Goal: Transaction & Acquisition: Purchase product/service

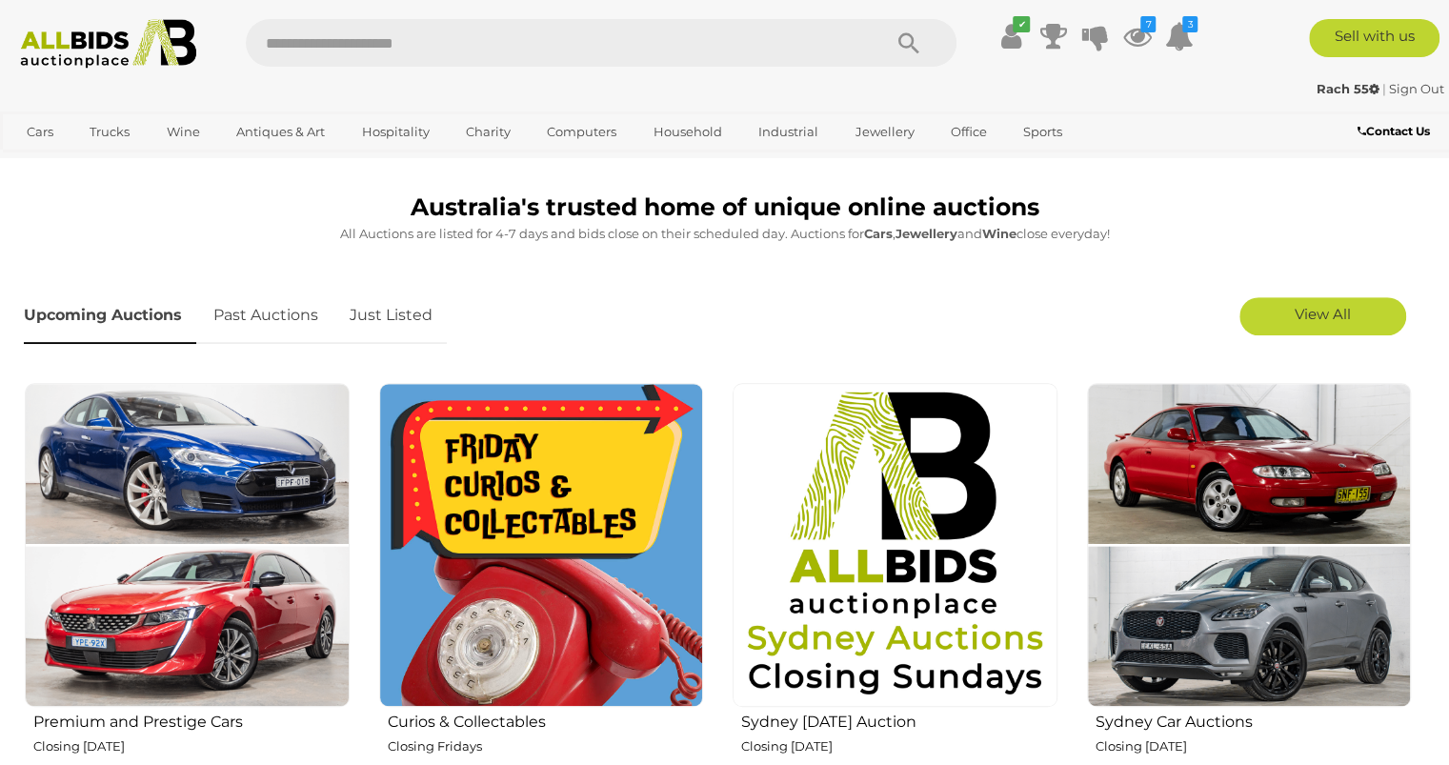
scroll to position [494, 0]
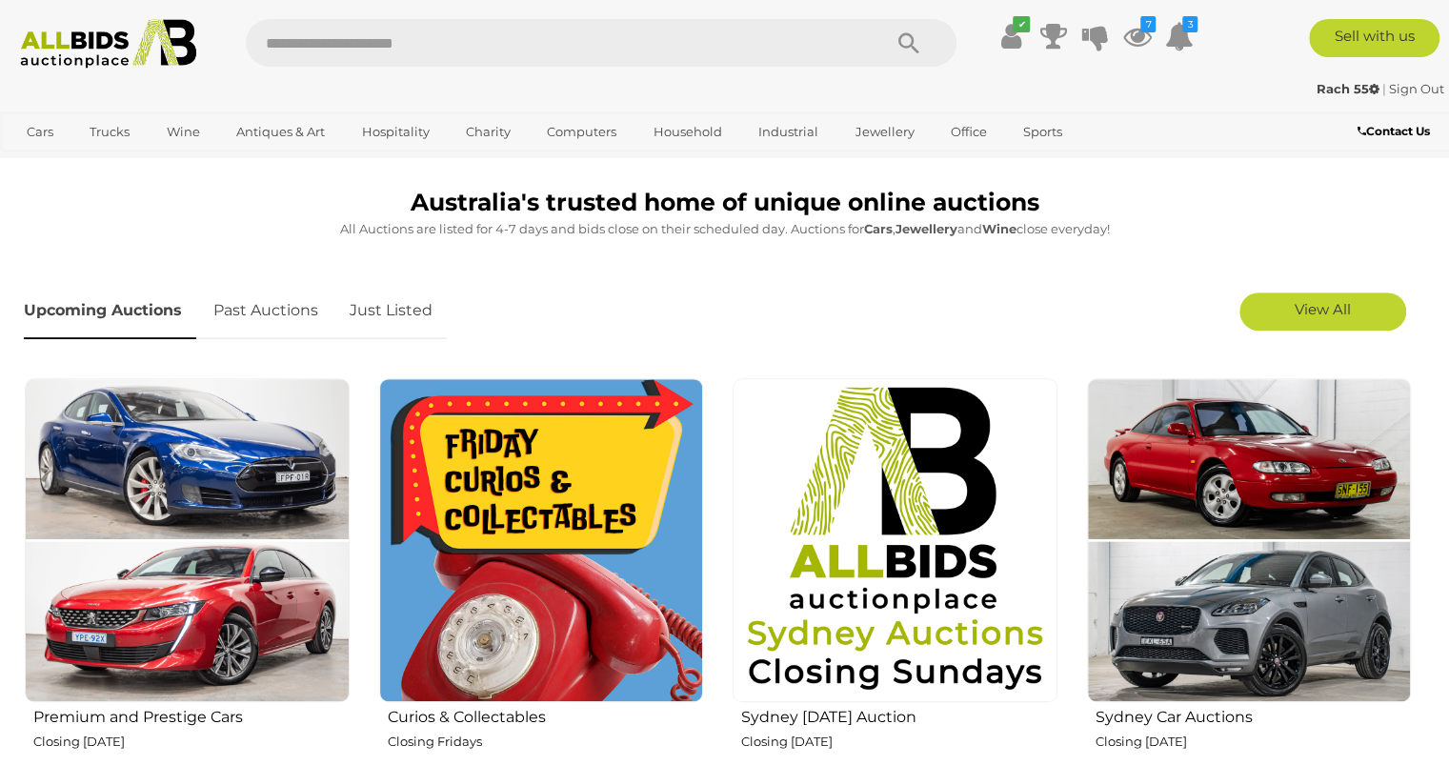
click at [484, 501] on img at bounding box center [541, 540] width 325 height 325
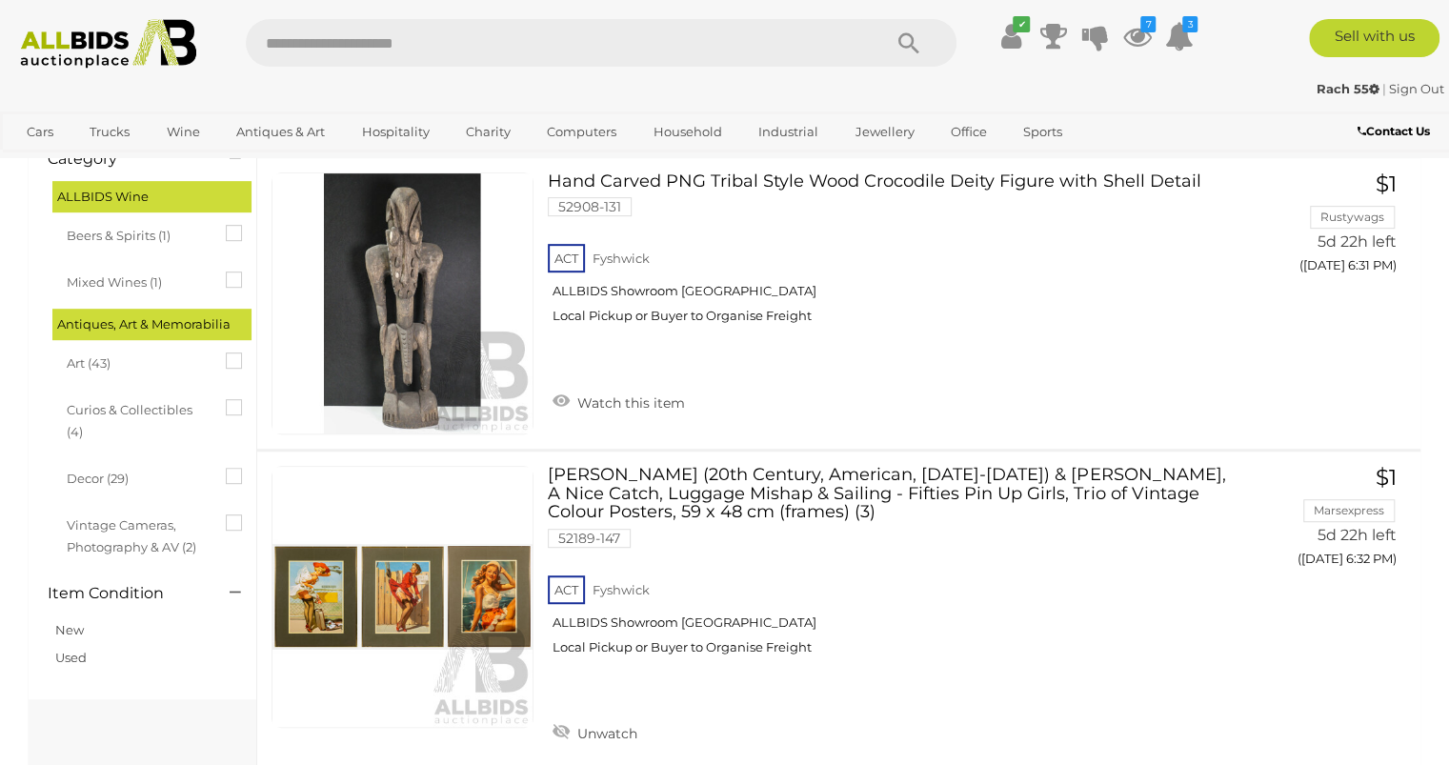
scroll to position [427, 0]
click at [337, 584] on link at bounding box center [403, 597] width 262 height 262
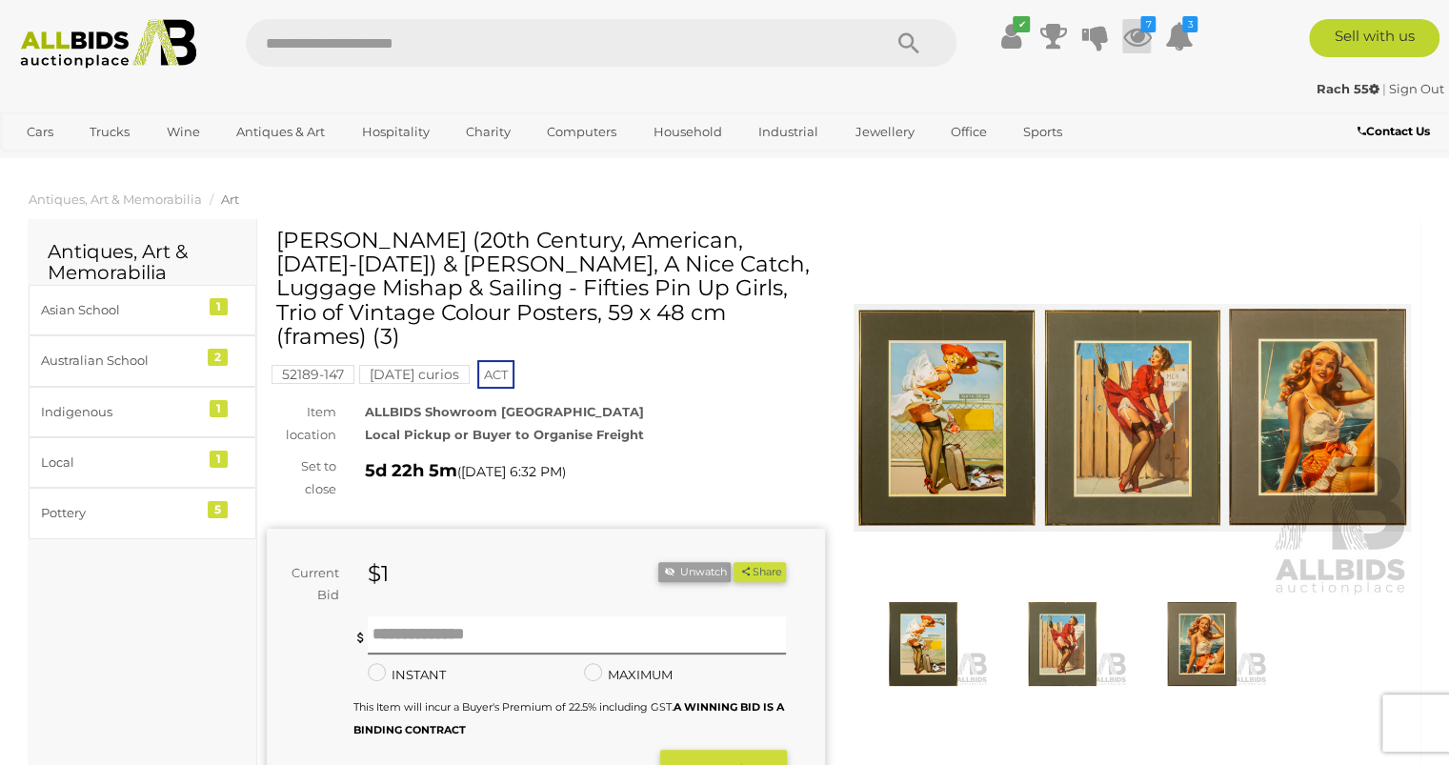
click at [1147, 23] on icon "7" at bounding box center [1147, 24] width 15 height 16
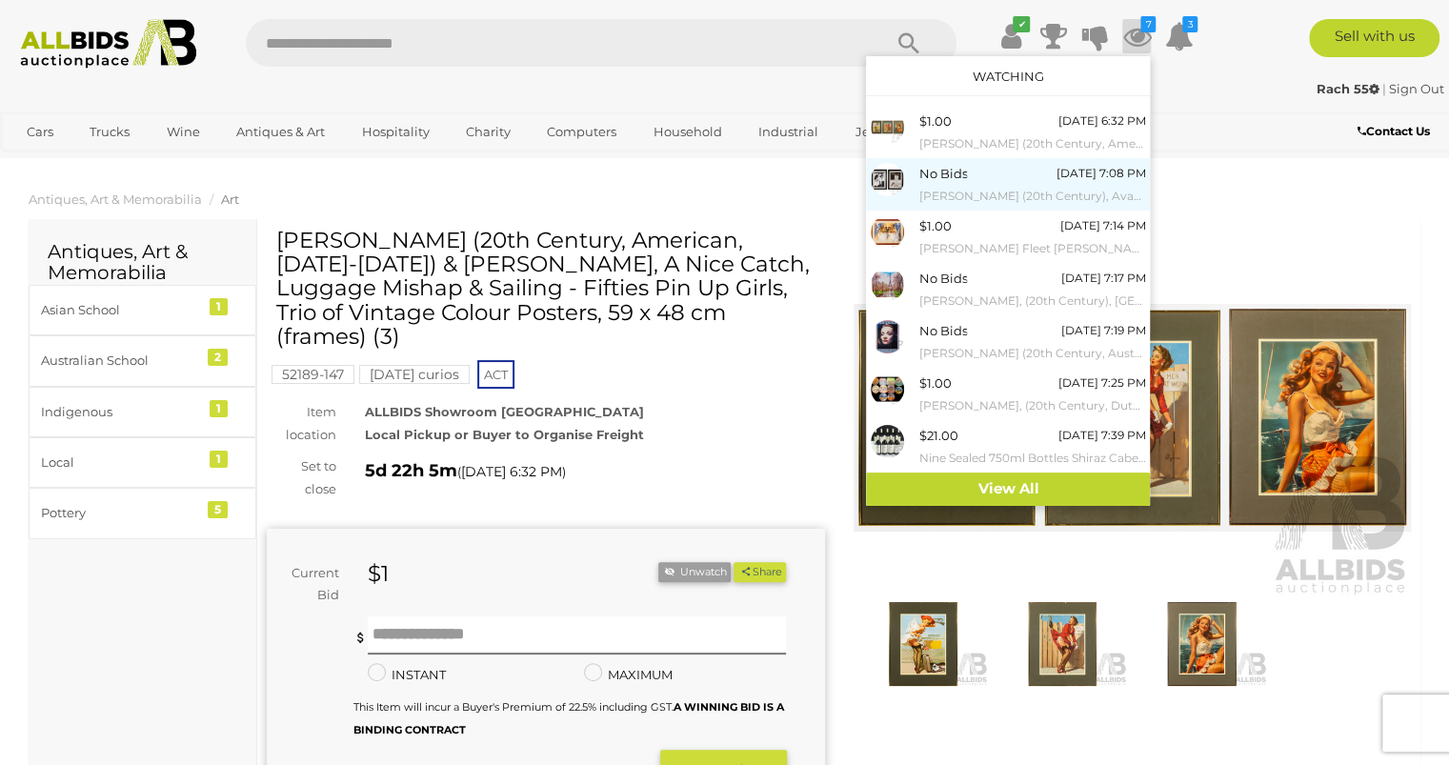
click at [901, 183] on img at bounding box center [887, 179] width 33 height 33
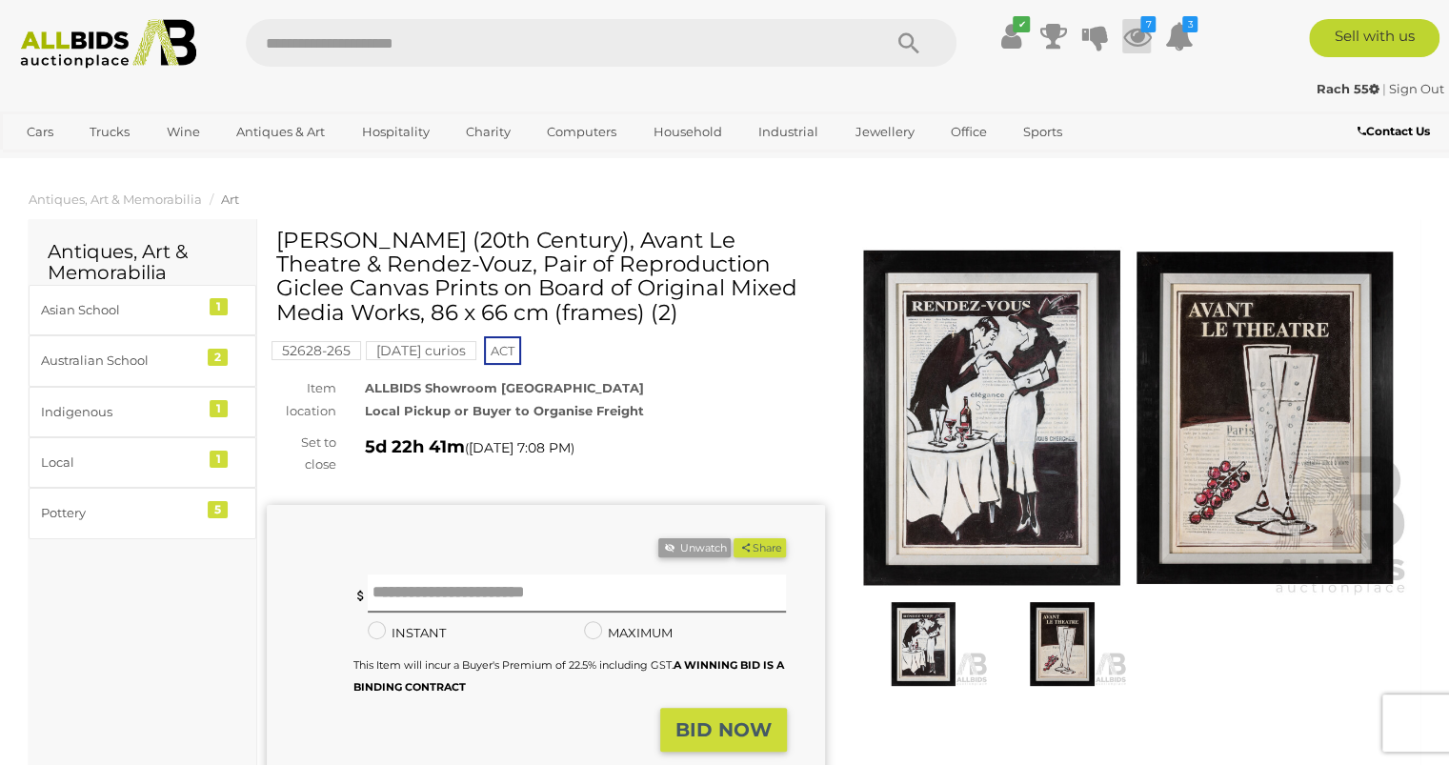
click at [1140, 31] on icon "7" at bounding box center [1147, 24] width 15 height 16
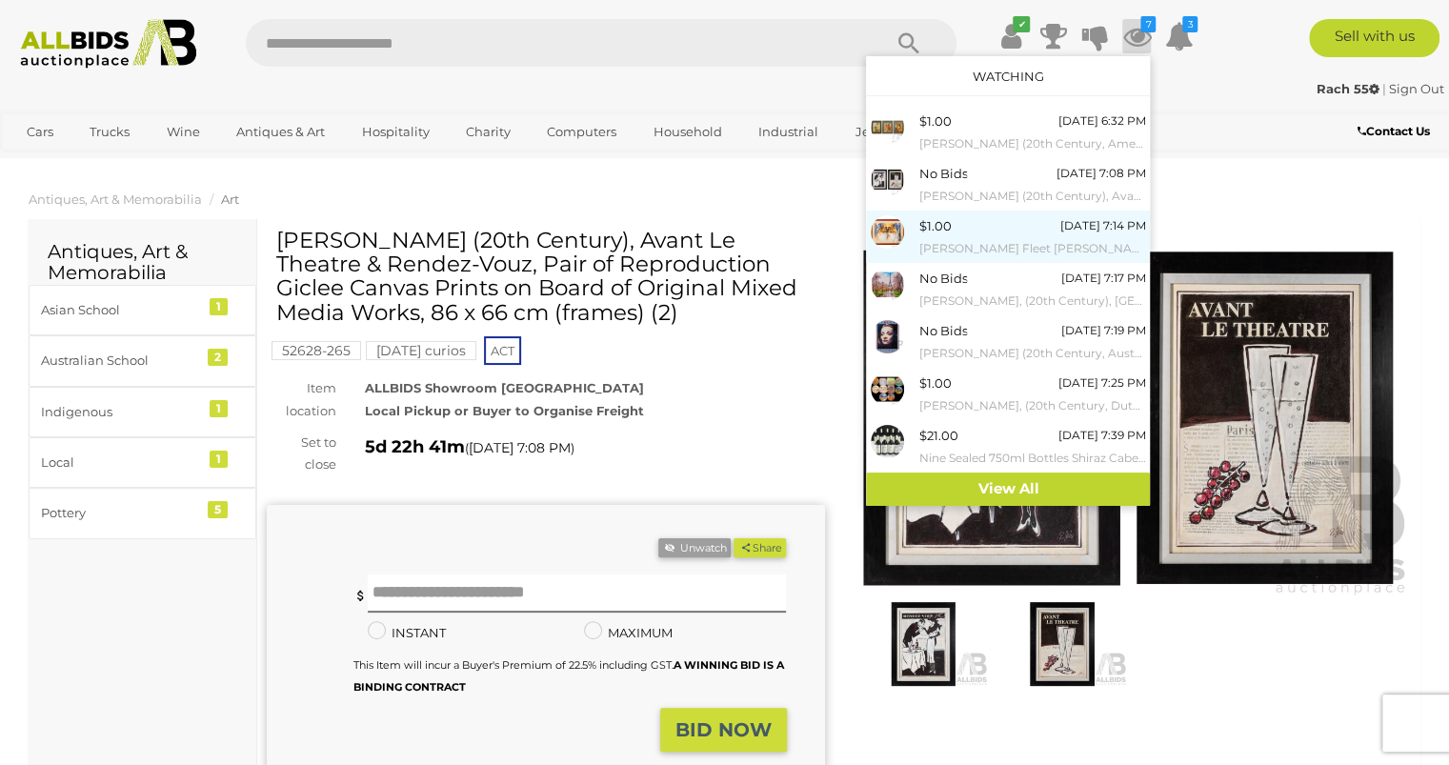
click at [894, 232] on img at bounding box center [887, 231] width 33 height 33
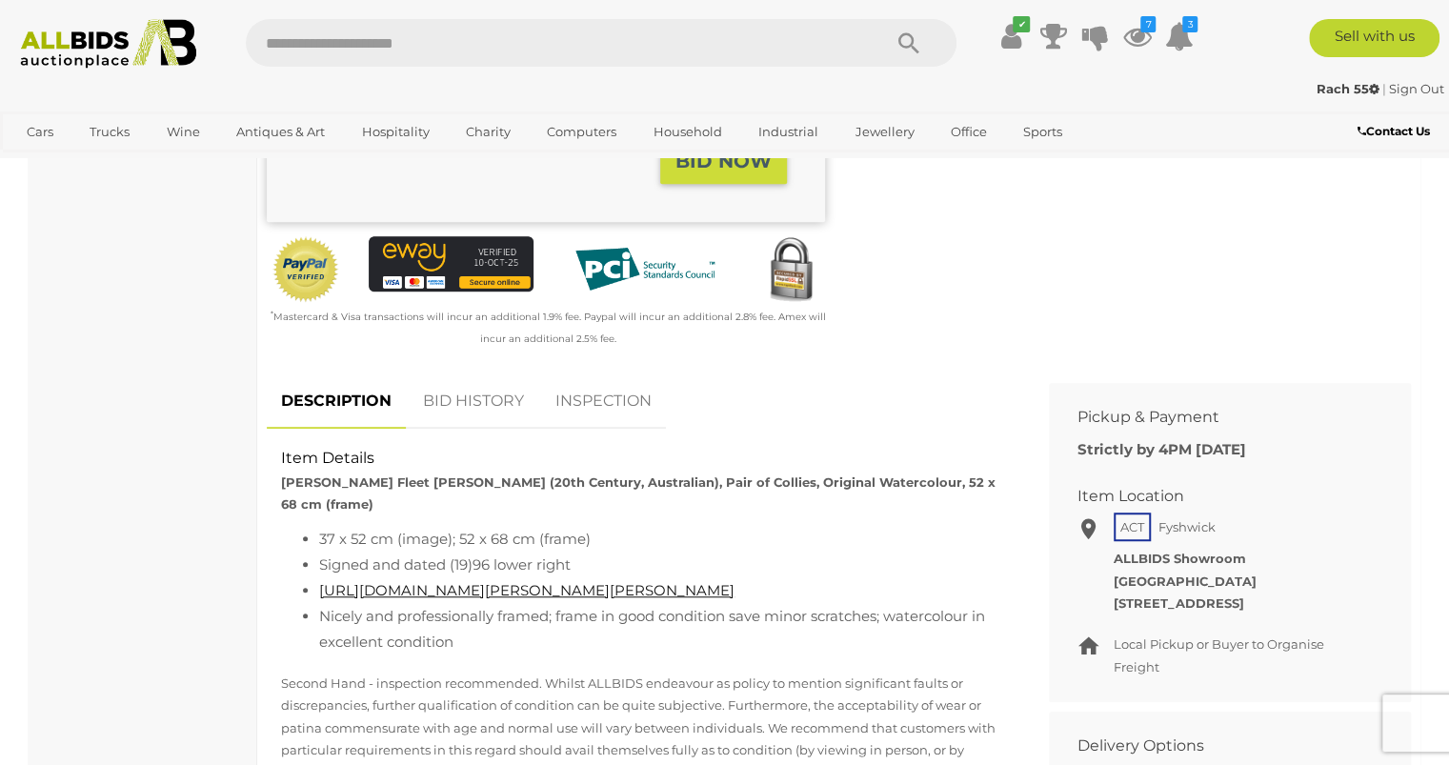
scroll to position [526, 0]
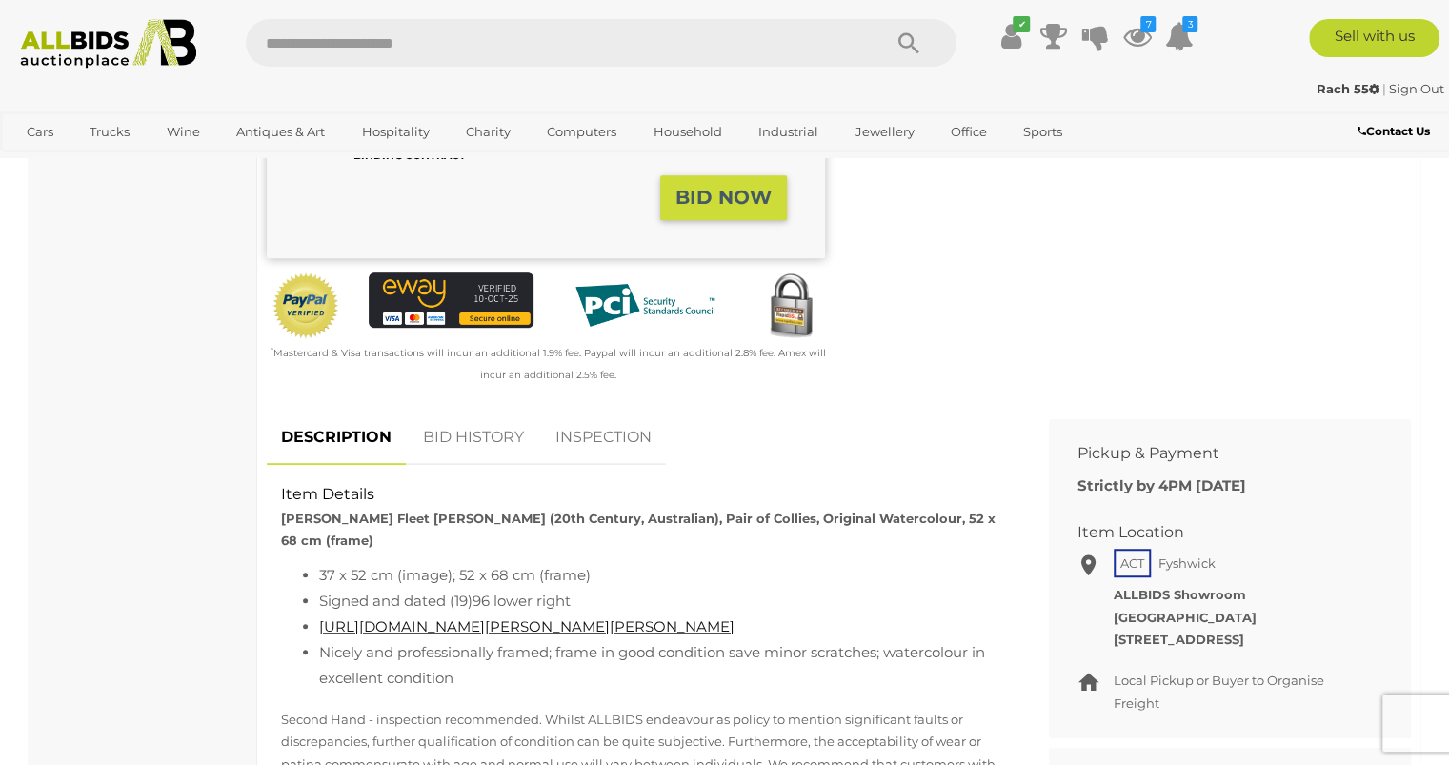
click at [469, 439] on link "BID HISTORY" at bounding box center [474, 438] width 130 height 56
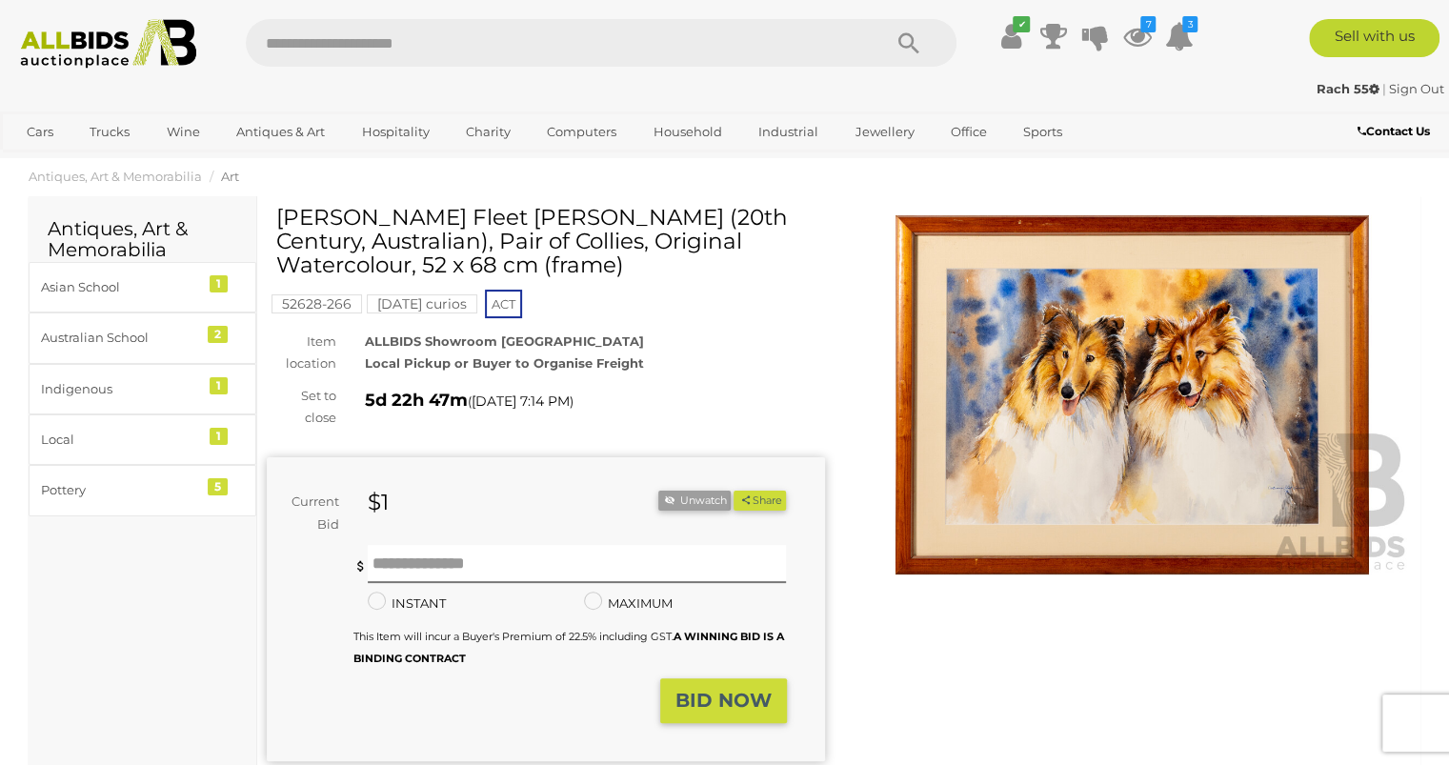
scroll to position [14, 0]
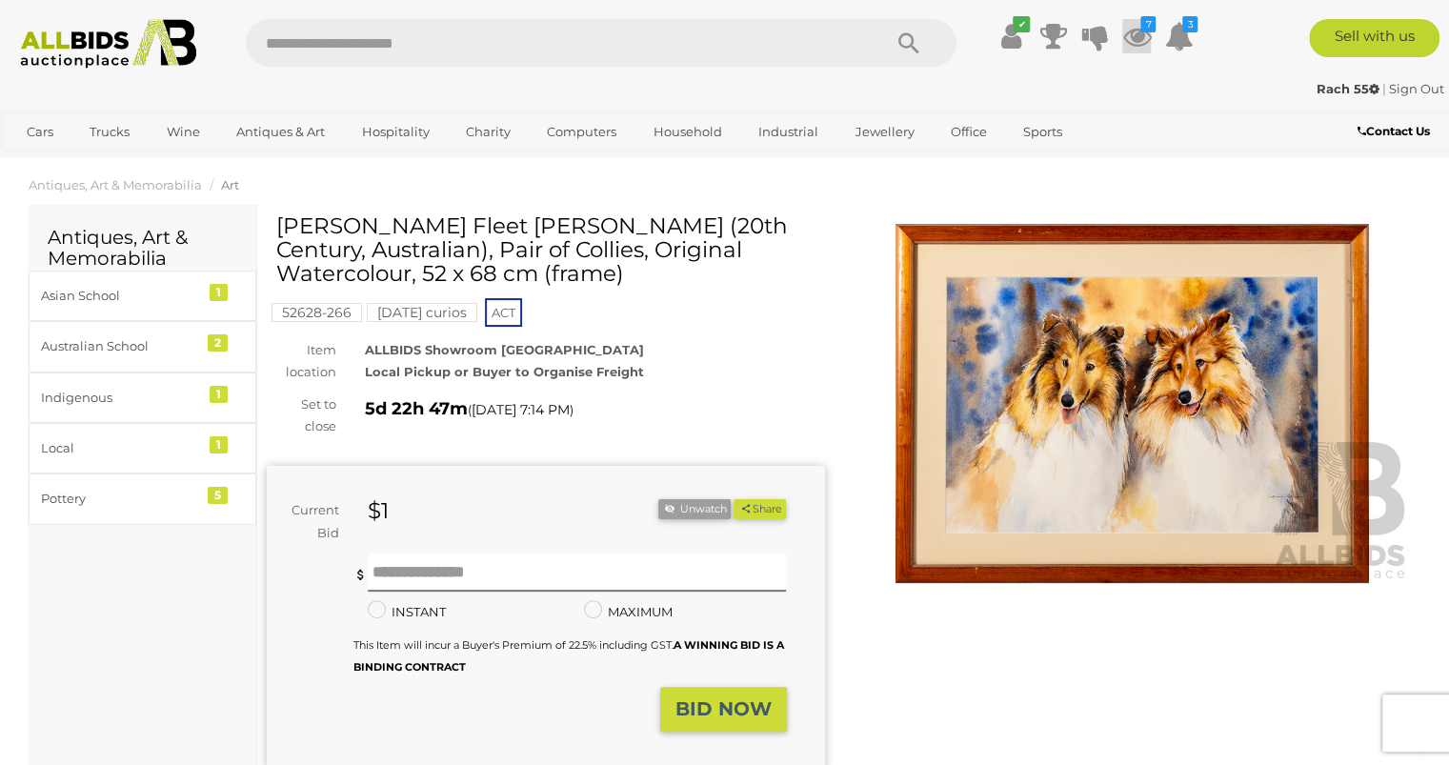
click at [1147, 27] on icon "7" at bounding box center [1147, 24] width 15 height 16
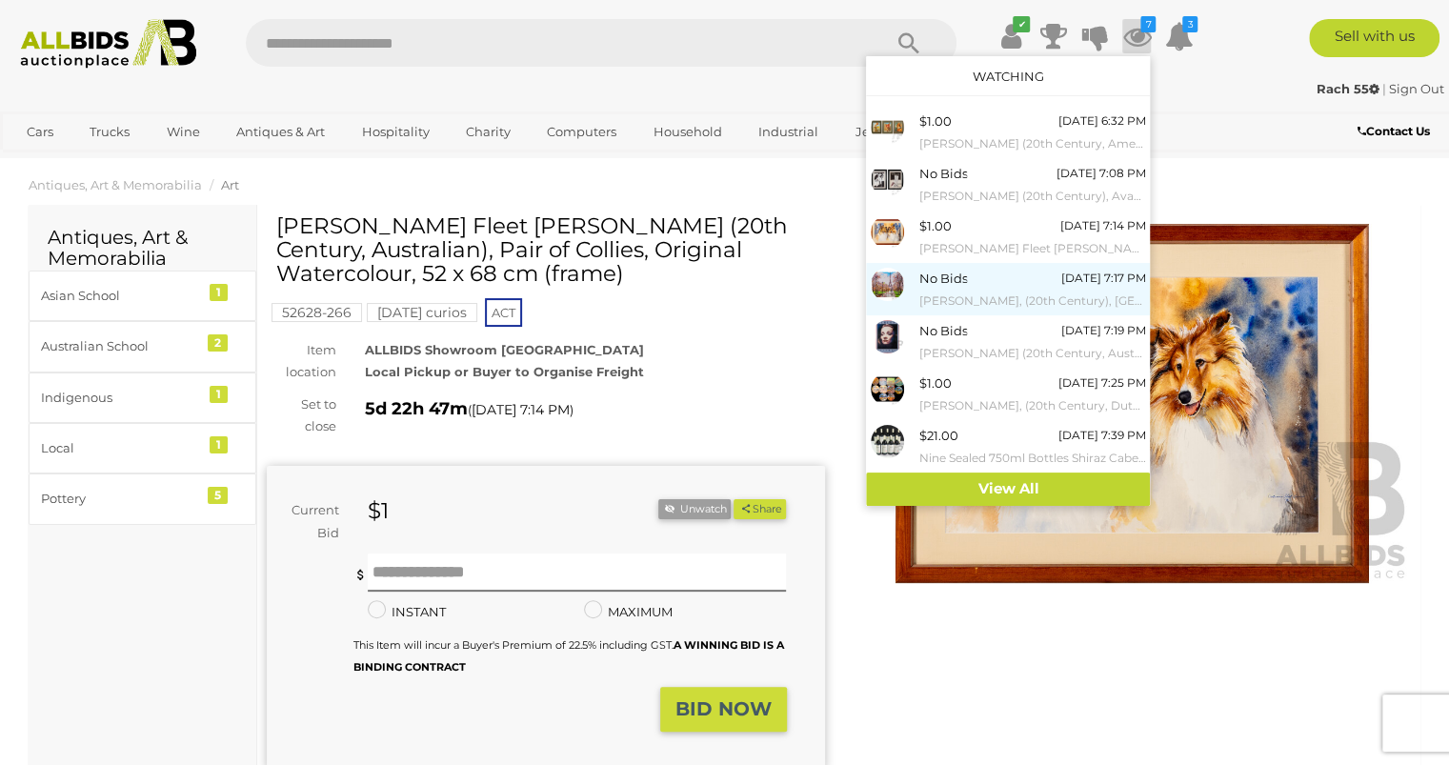
click at [892, 276] on img at bounding box center [887, 284] width 33 height 33
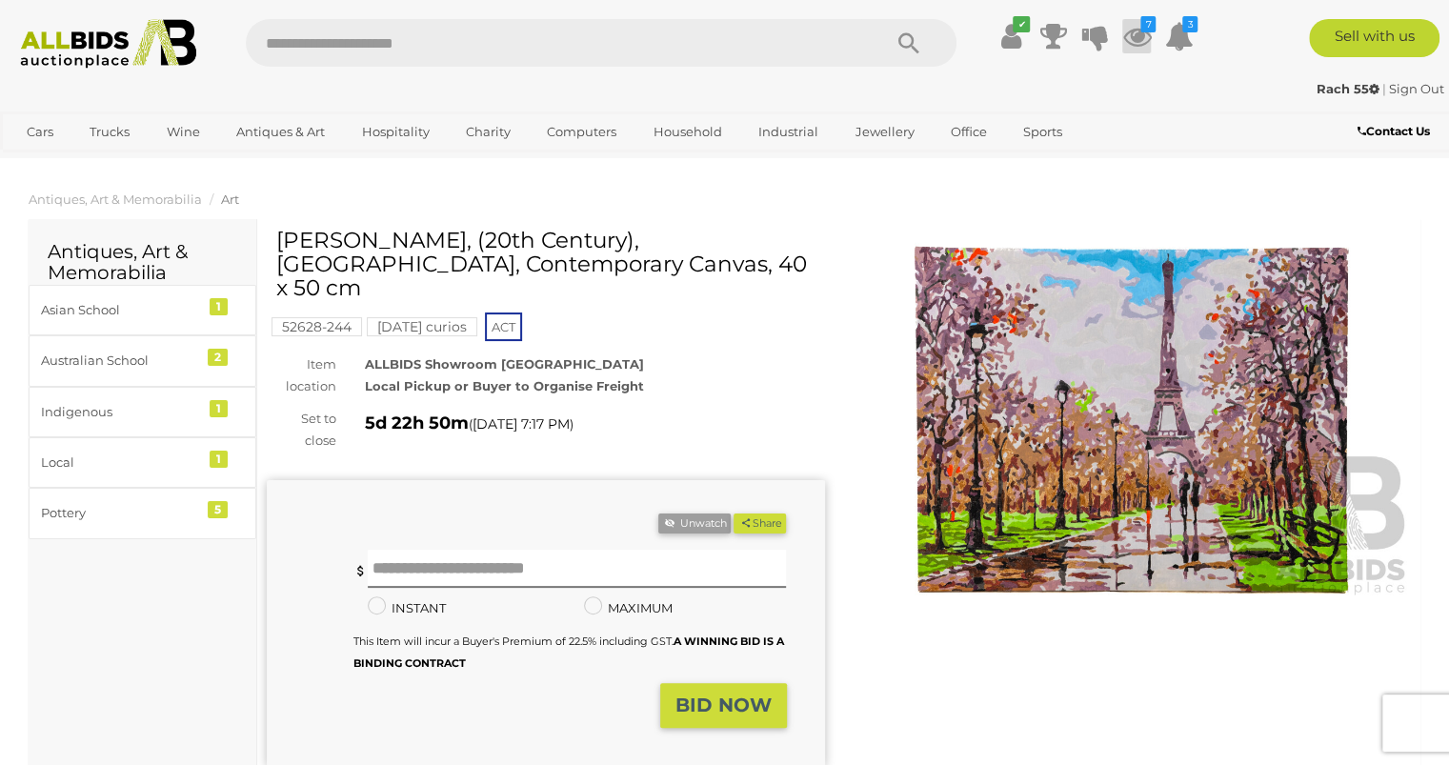
click at [1155, 27] on icon "7" at bounding box center [1147, 24] width 15 height 16
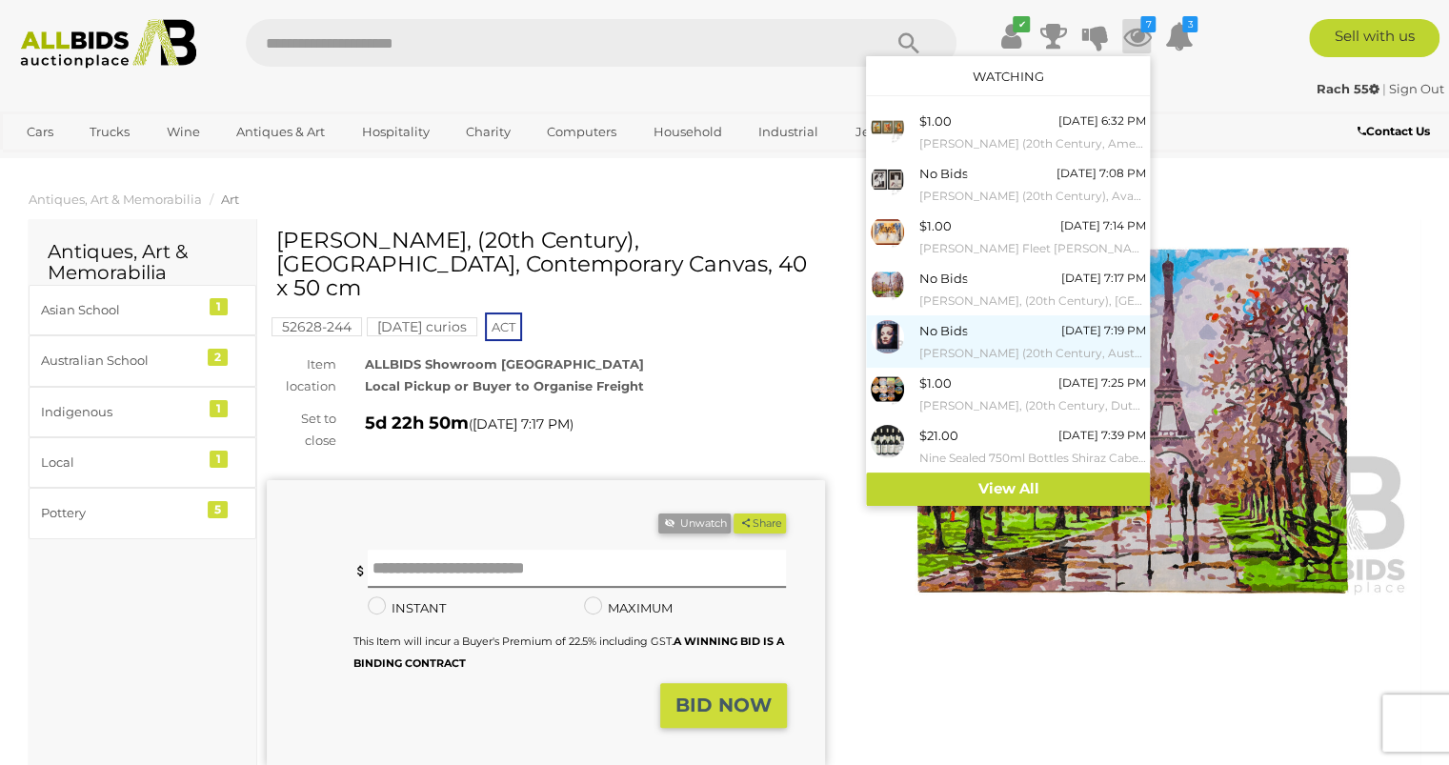
click at [898, 322] on div at bounding box center [895, 336] width 48 height 33
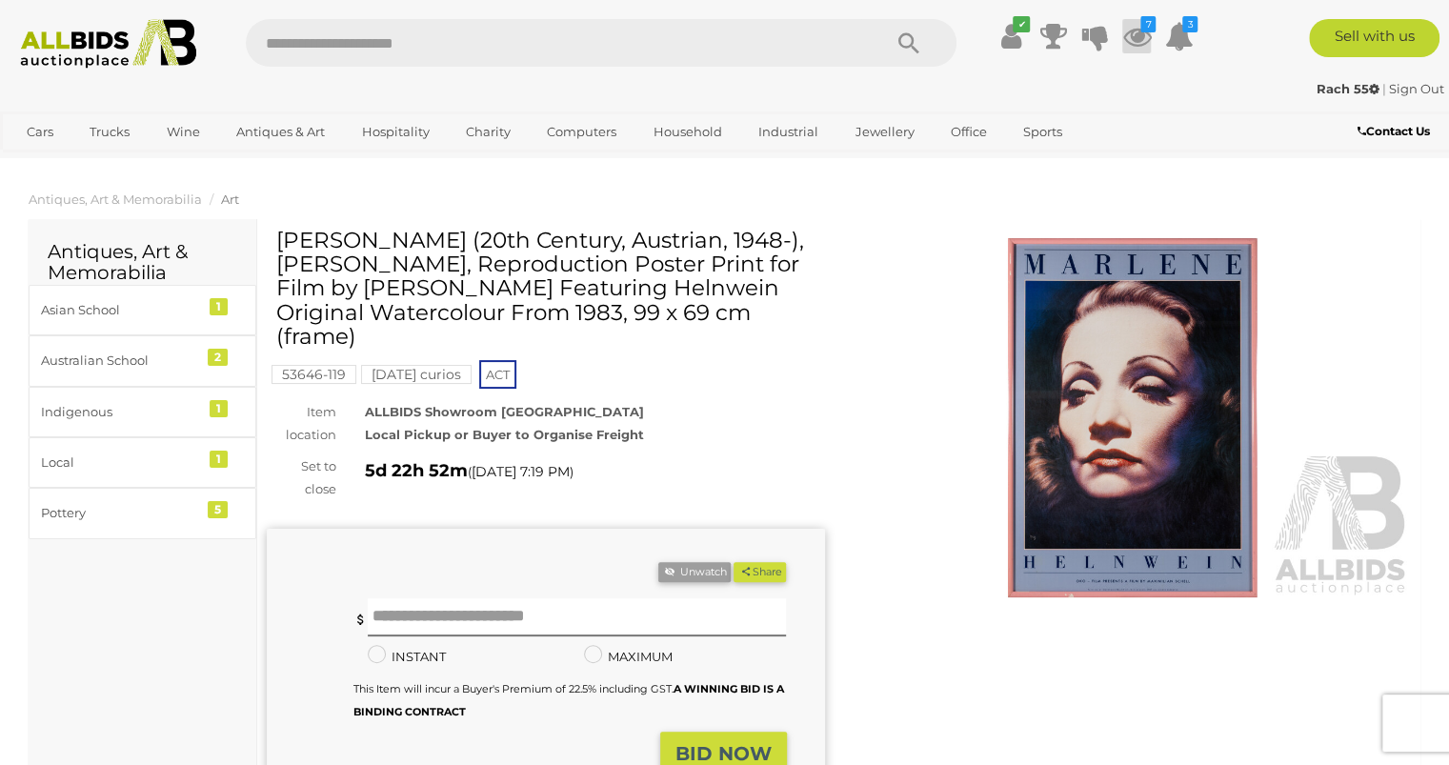
click at [1155, 19] on icon "7" at bounding box center [1147, 24] width 15 height 16
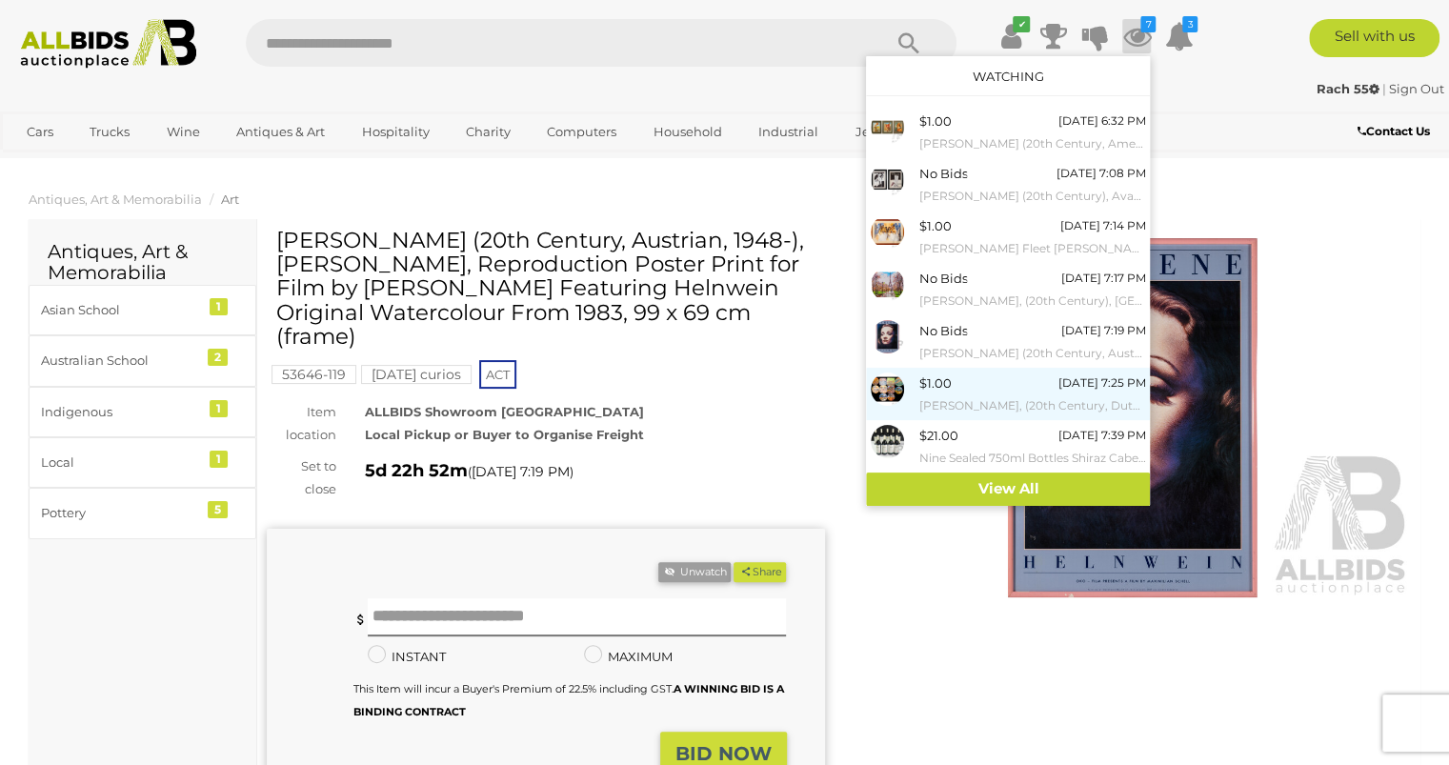
click at [896, 385] on img at bounding box center [887, 389] width 33 height 33
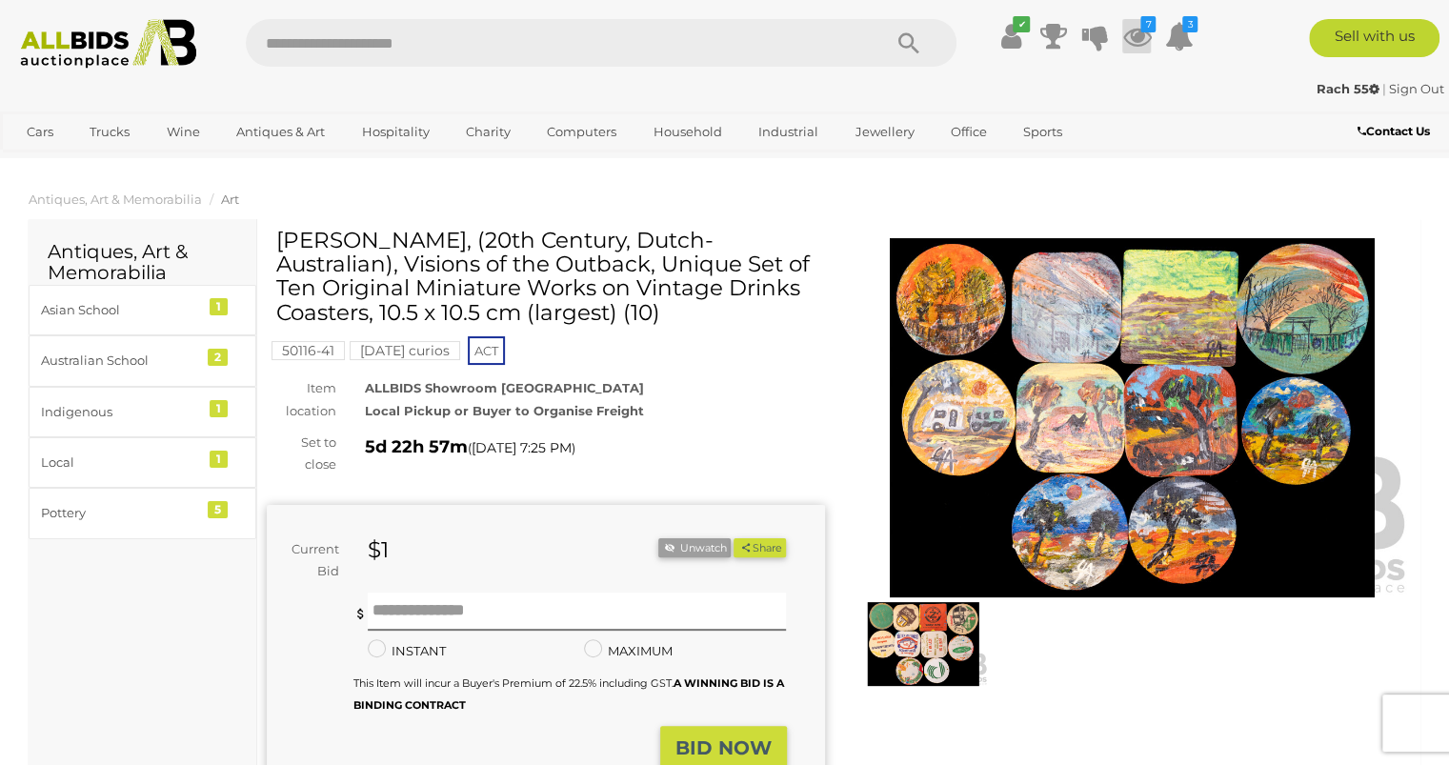
click at [1138, 27] on icon at bounding box center [1136, 36] width 29 height 34
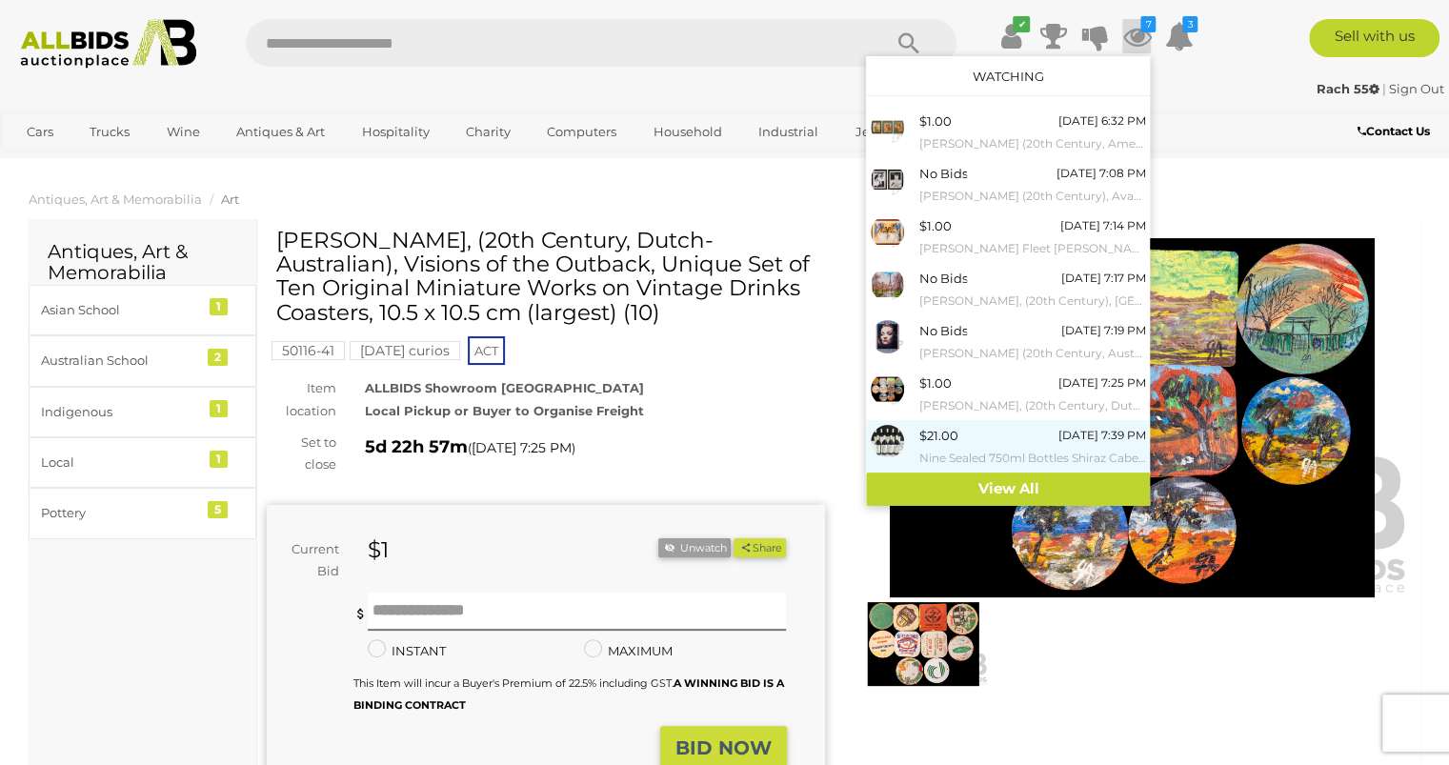
click at [890, 433] on img at bounding box center [887, 441] width 33 height 33
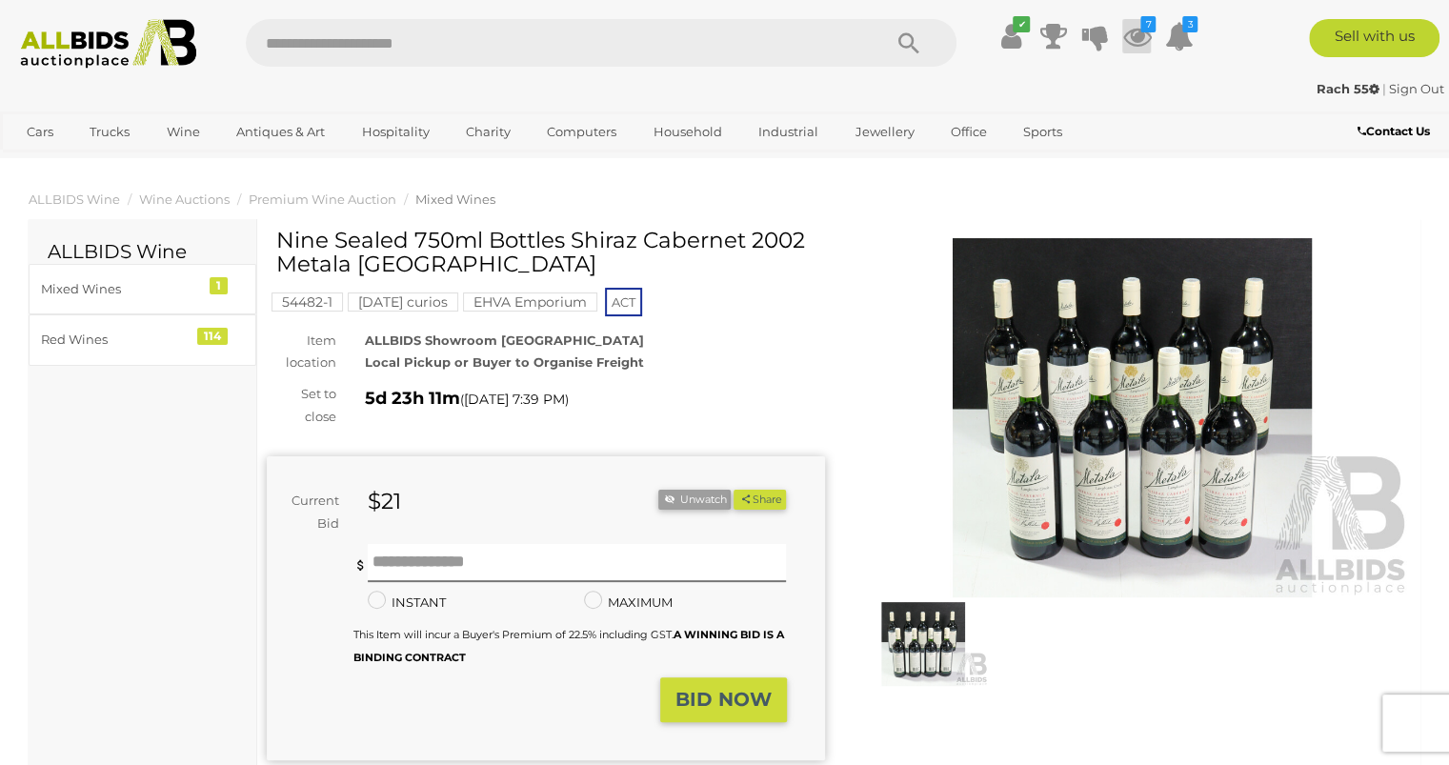
click at [1147, 24] on icon "7" at bounding box center [1147, 24] width 15 height 16
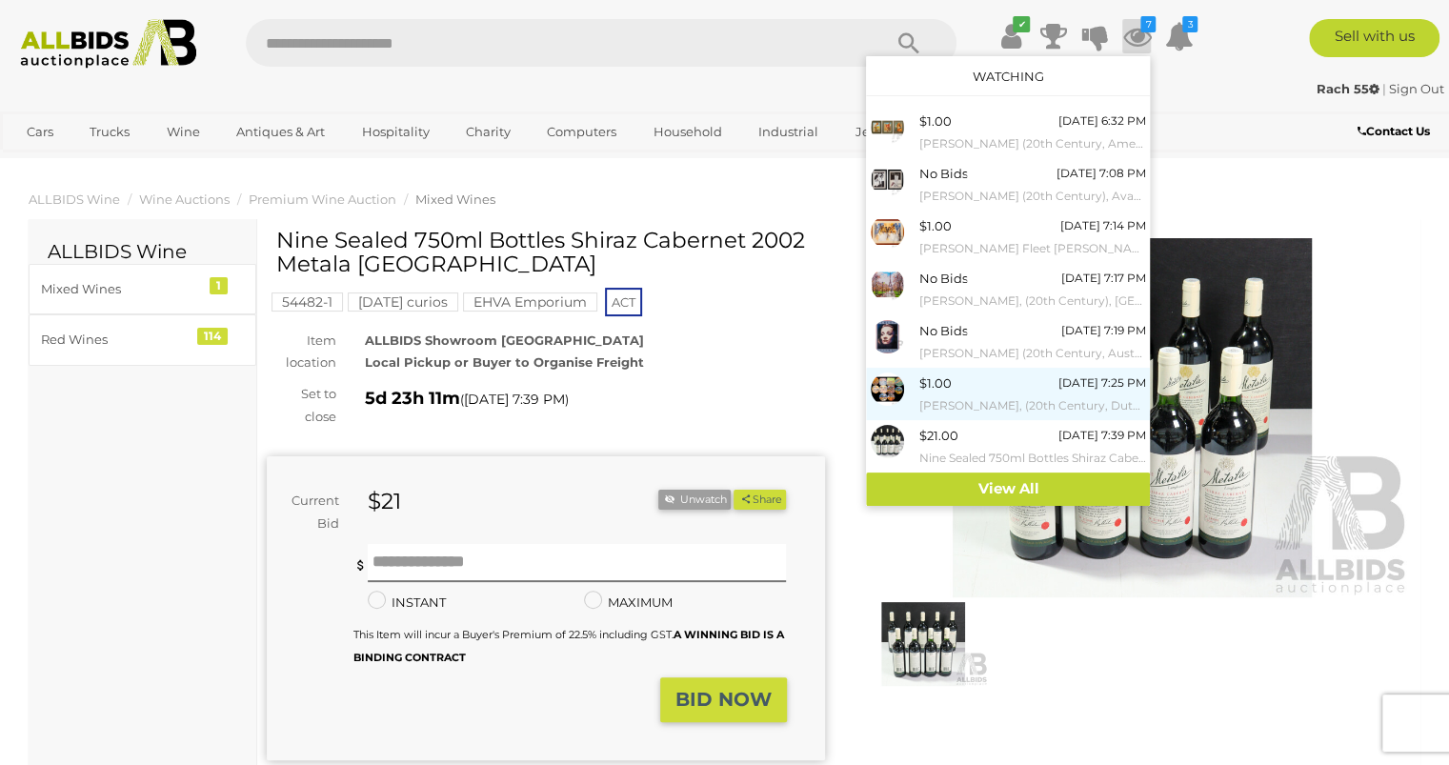
click at [886, 380] on img at bounding box center [887, 389] width 33 height 33
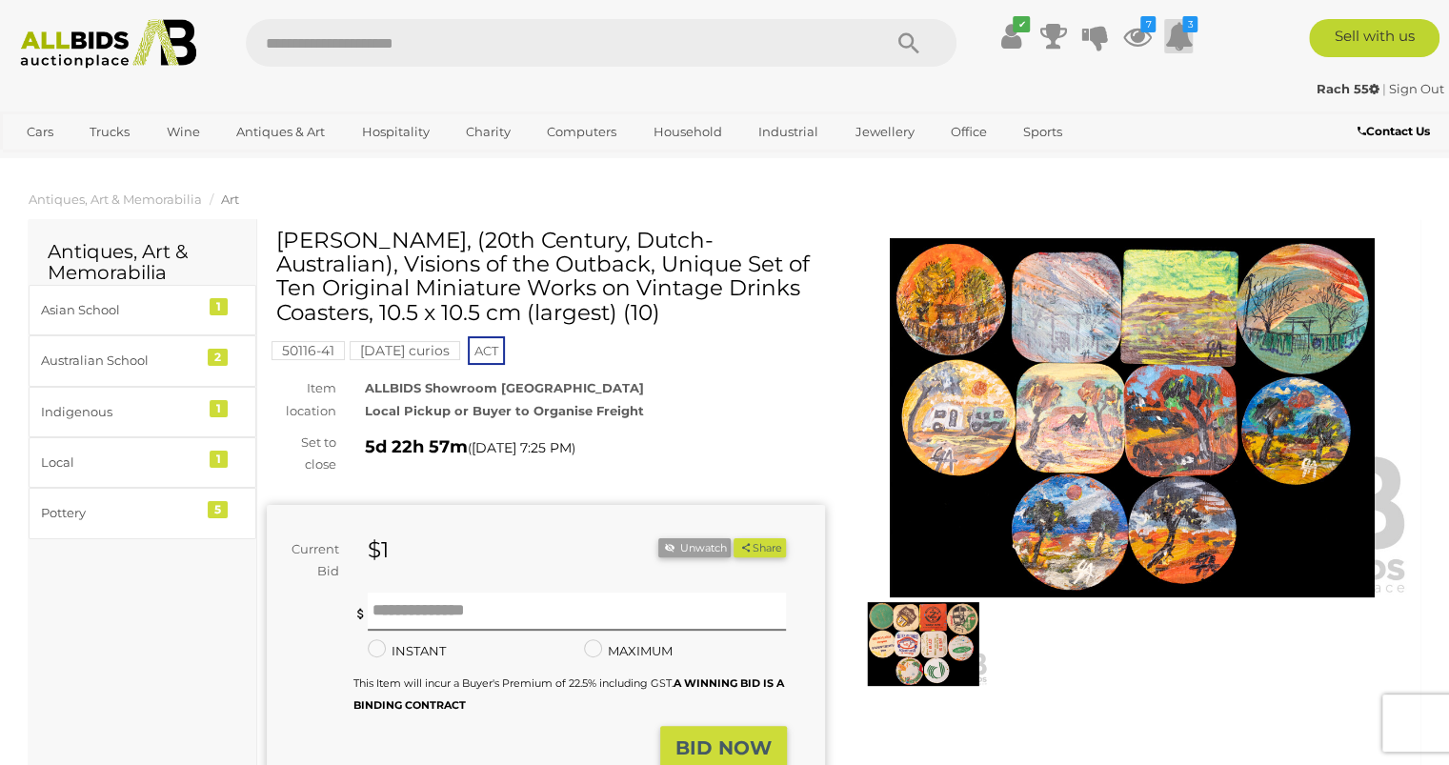
click at [1190, 23] on icon "3" at bounding box center [1189, 24] width 15 height 16
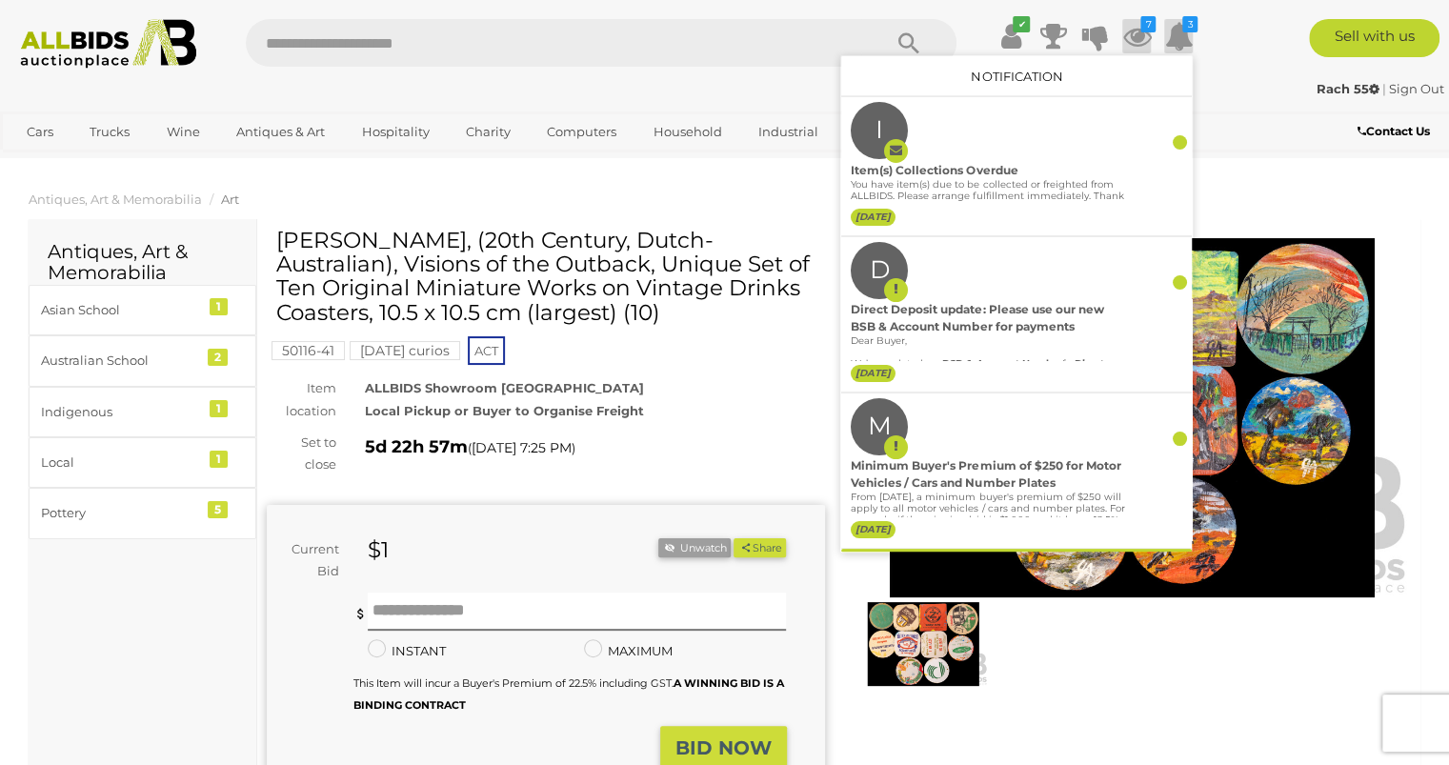
click at [1147, 23] on icon "7" at bounding box center [1147, 24] width 15 height 16
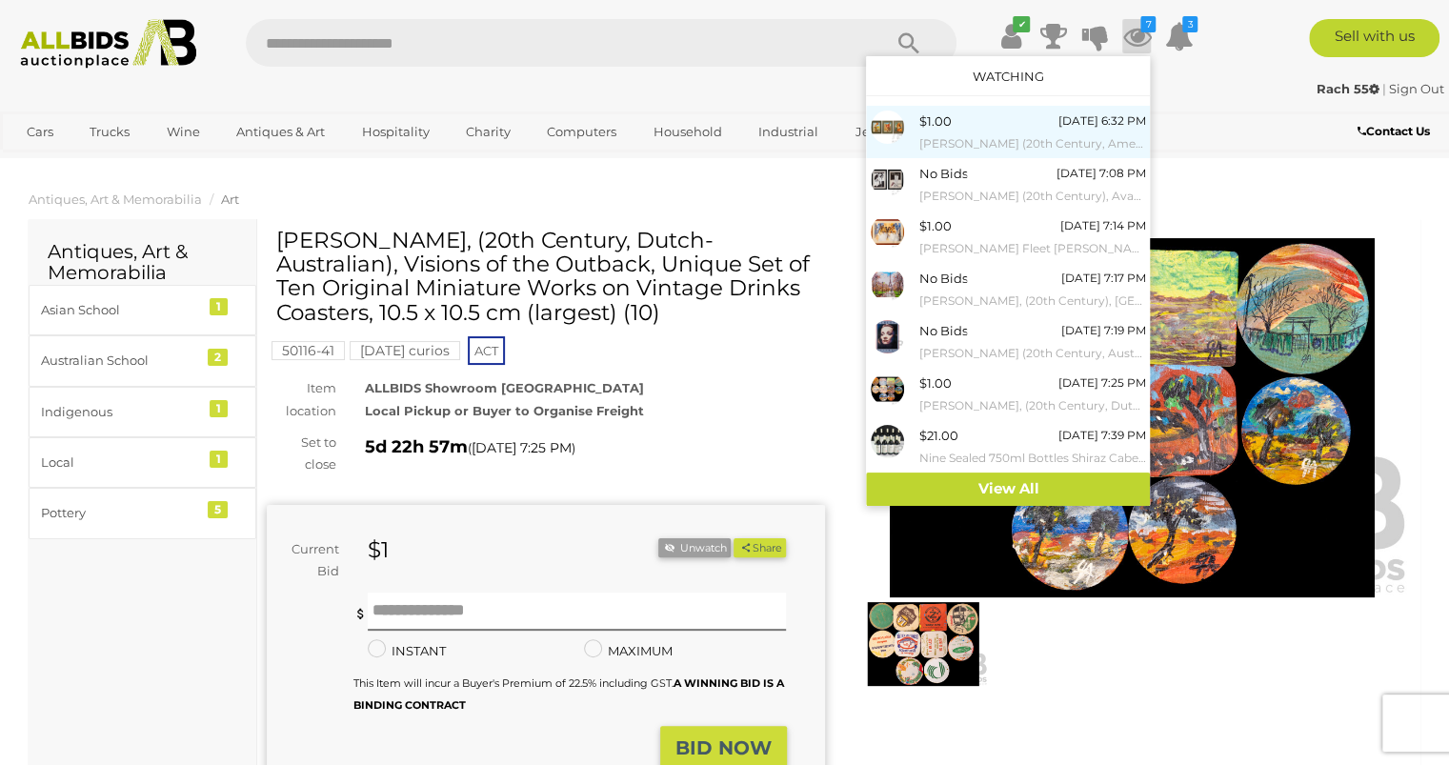
click at [896, 122] on img at bounding box center [887, 127] width 33 height 33
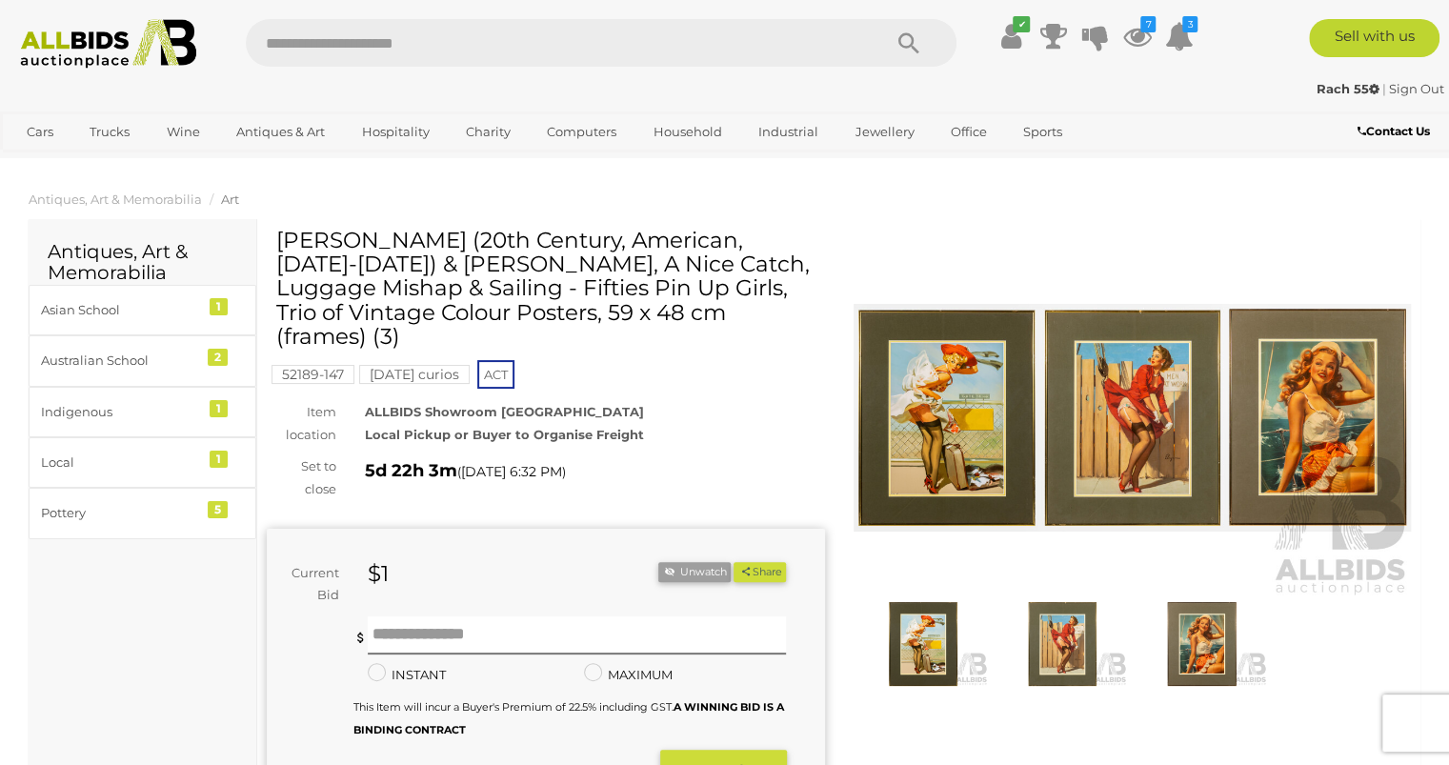
click at [932, 396] on img at bounding box center [1133, 417] width 558 height 359
